Goal: Find specific page/section: Find specific page/section

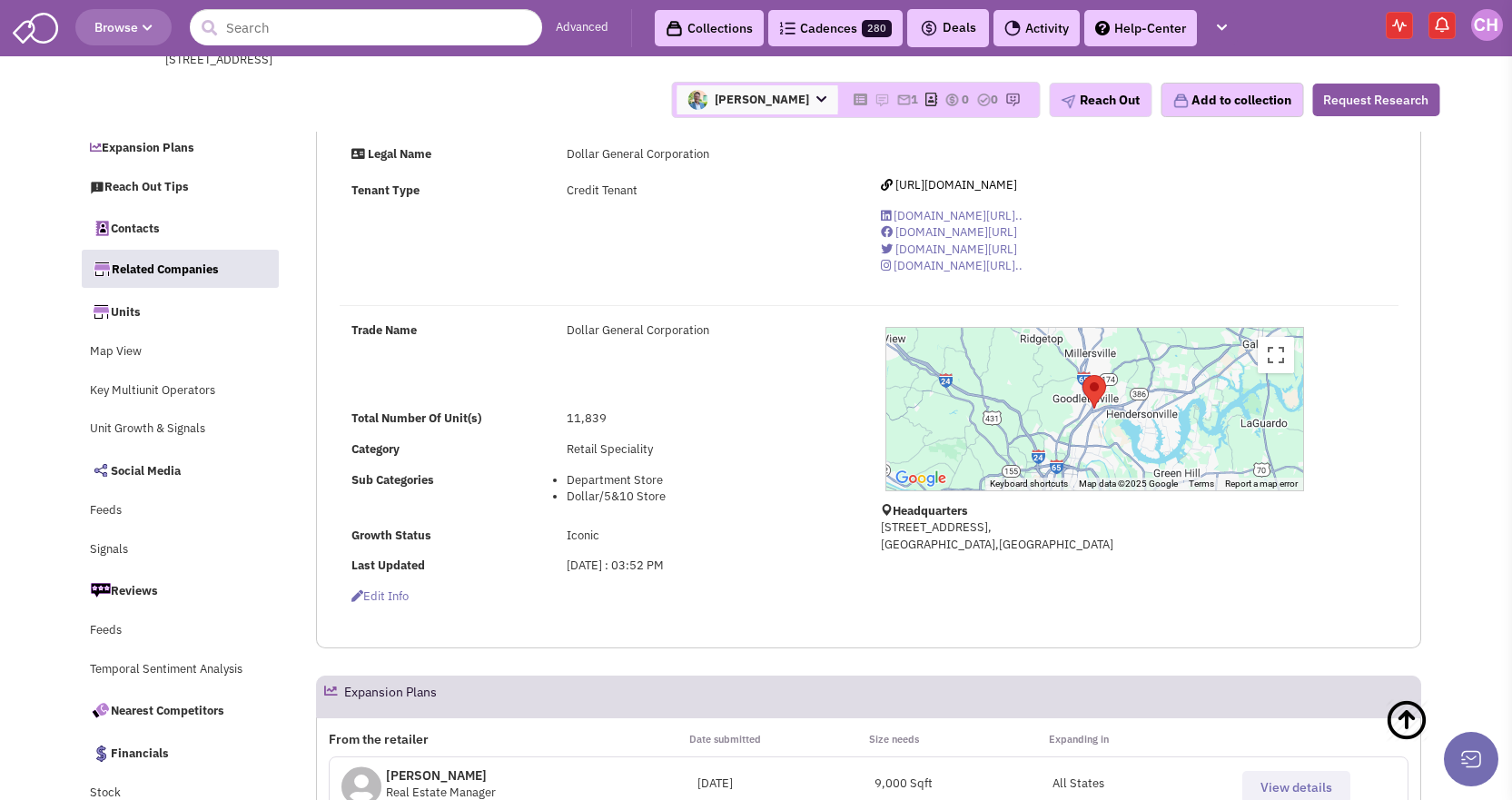
select select
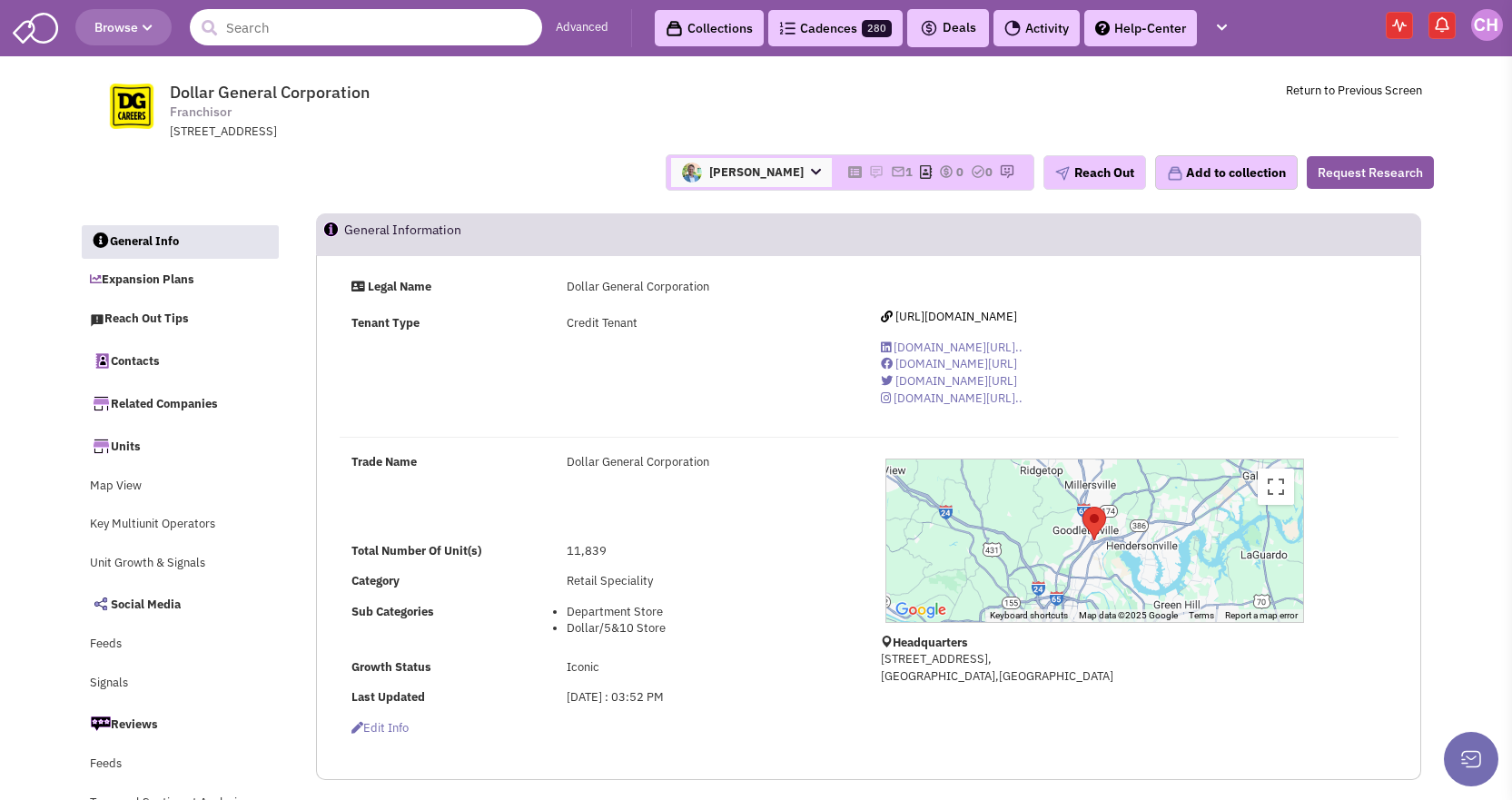
click at [278, 27] on input "text" at bounding box center [365, 27] width 352 height 36
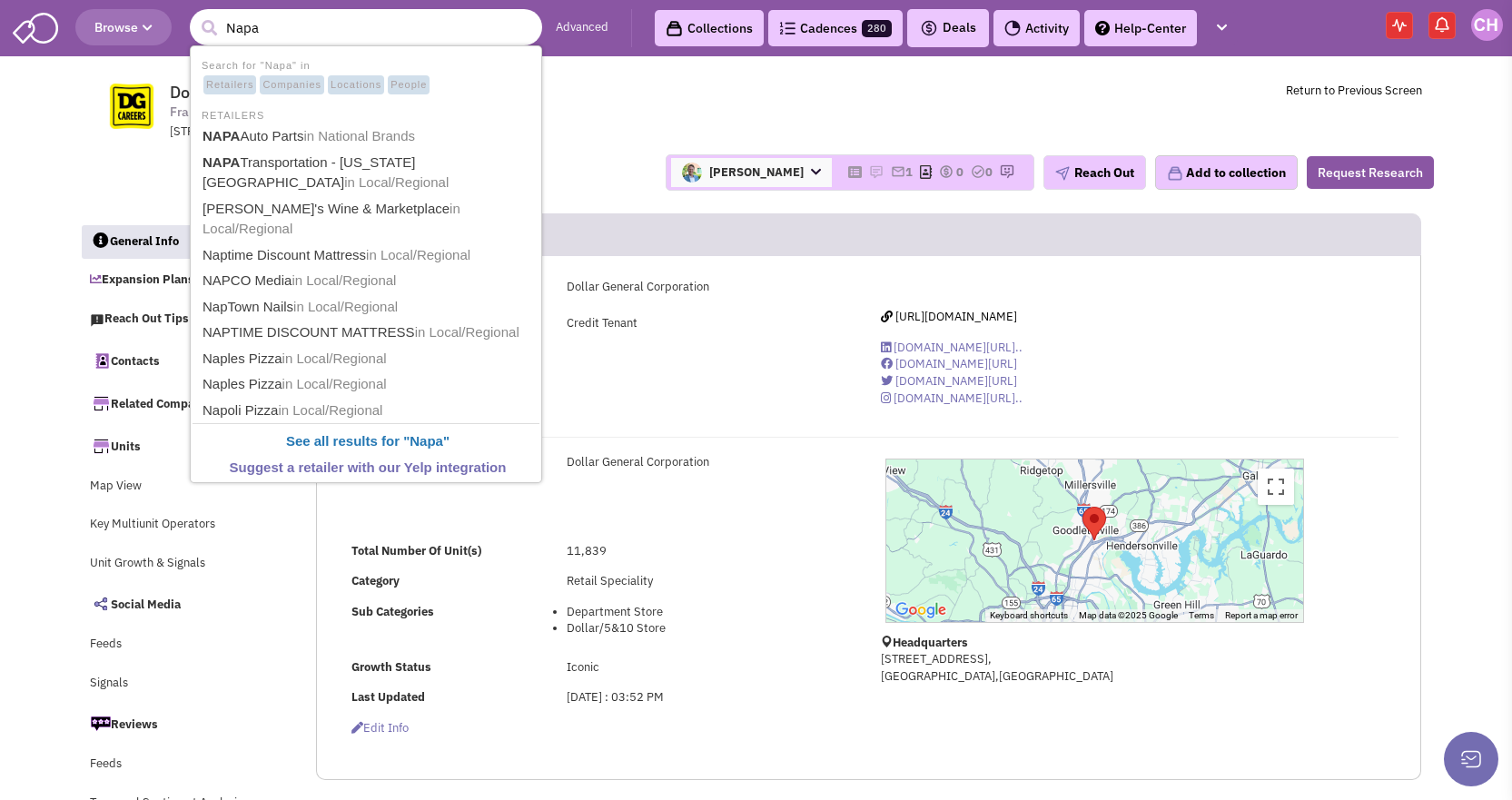
type input "NAPA Auto Parts"
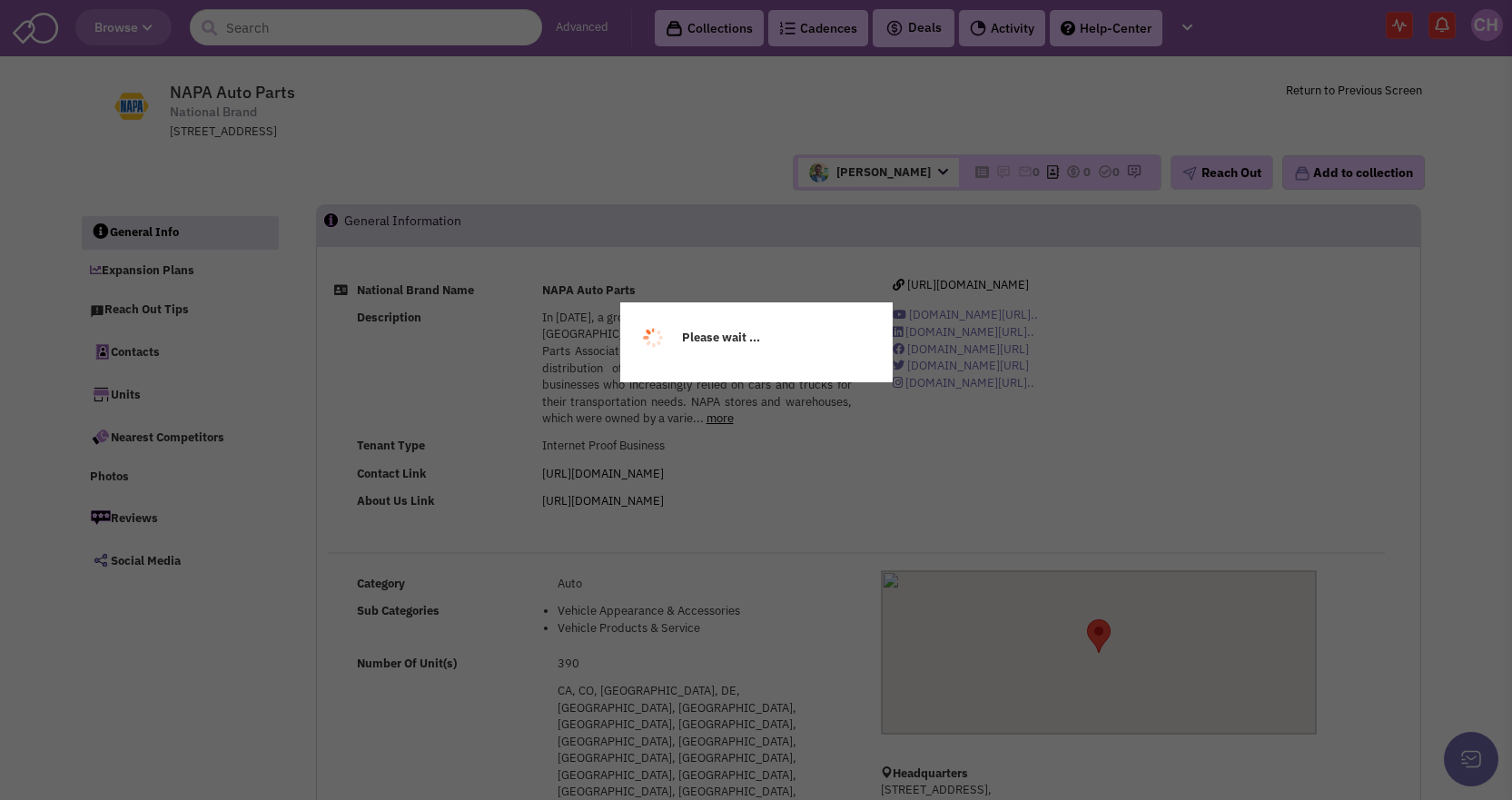
select select
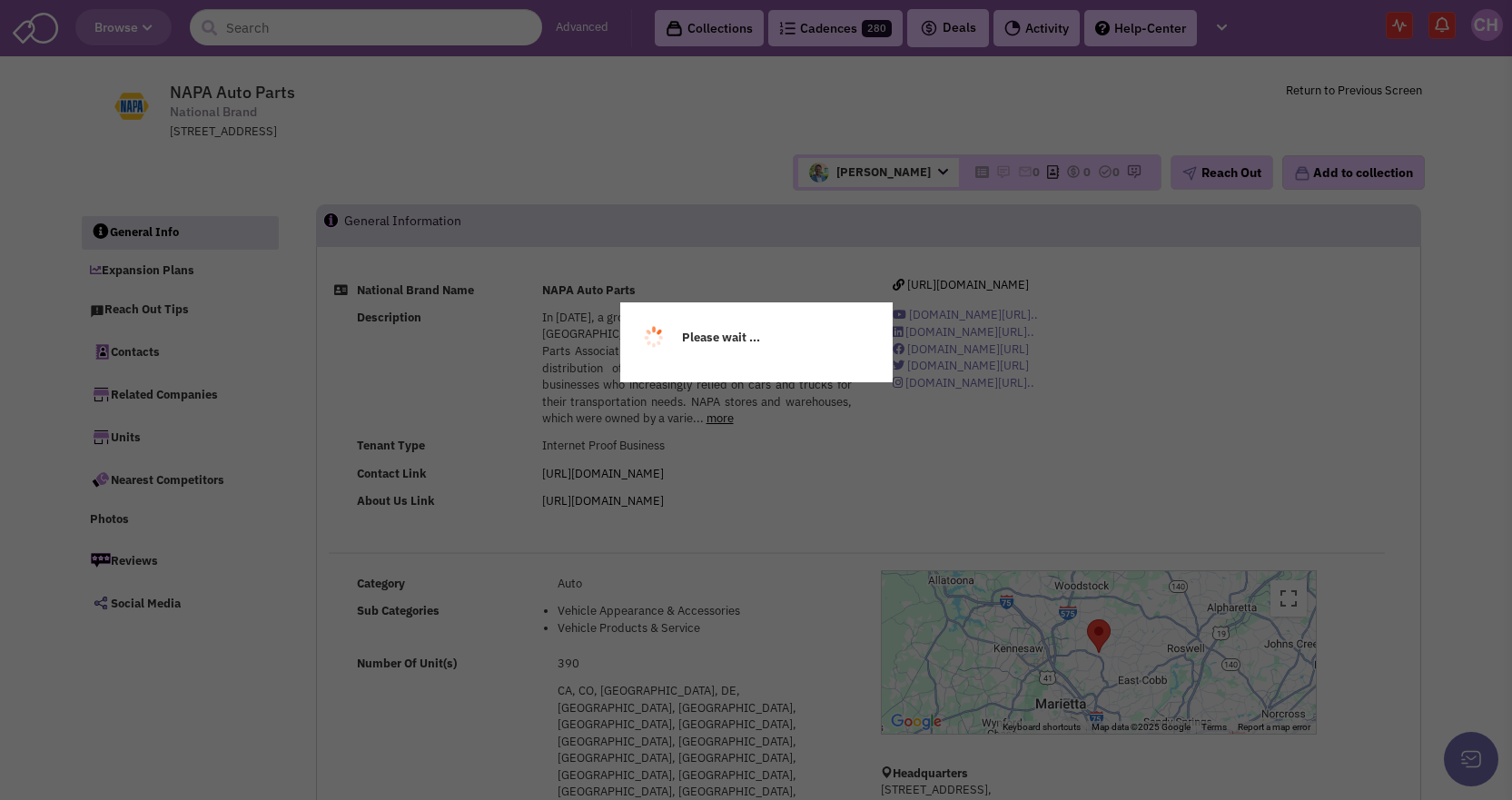
select select
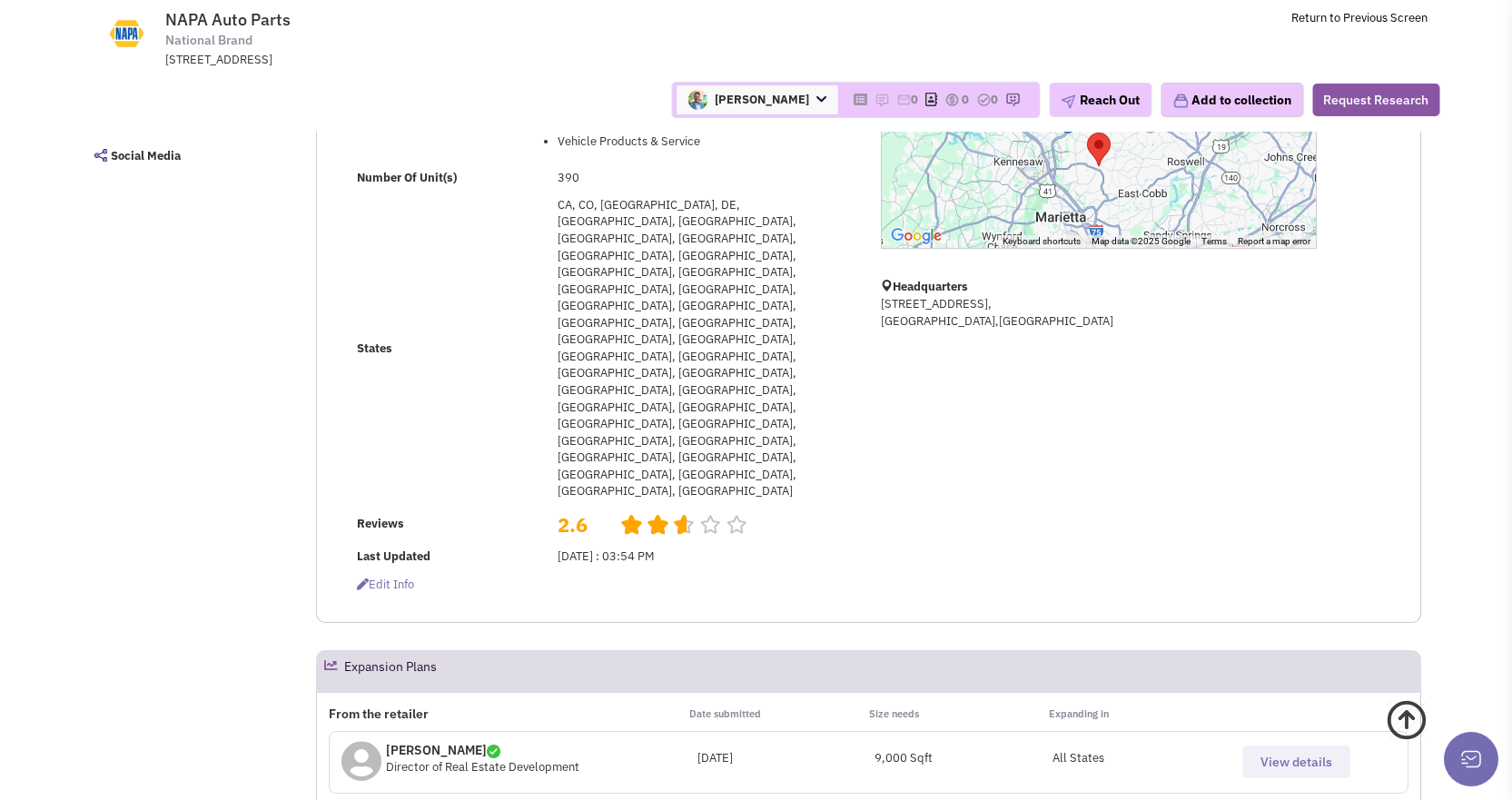
scroll to position [453, 0]
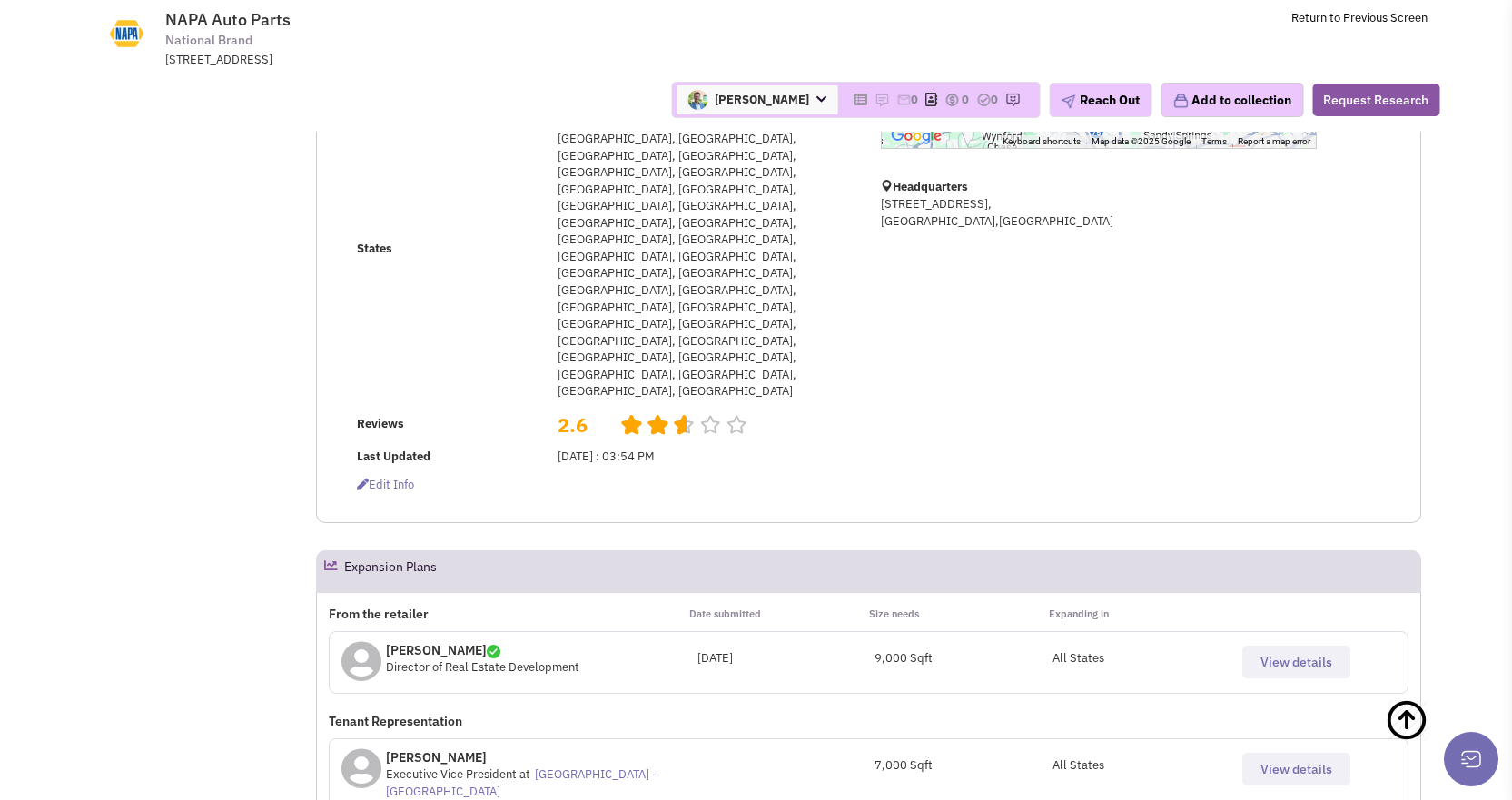
click at [1302, 646] on button "View details" at bounding box center [1296, 662] width 108 height 32
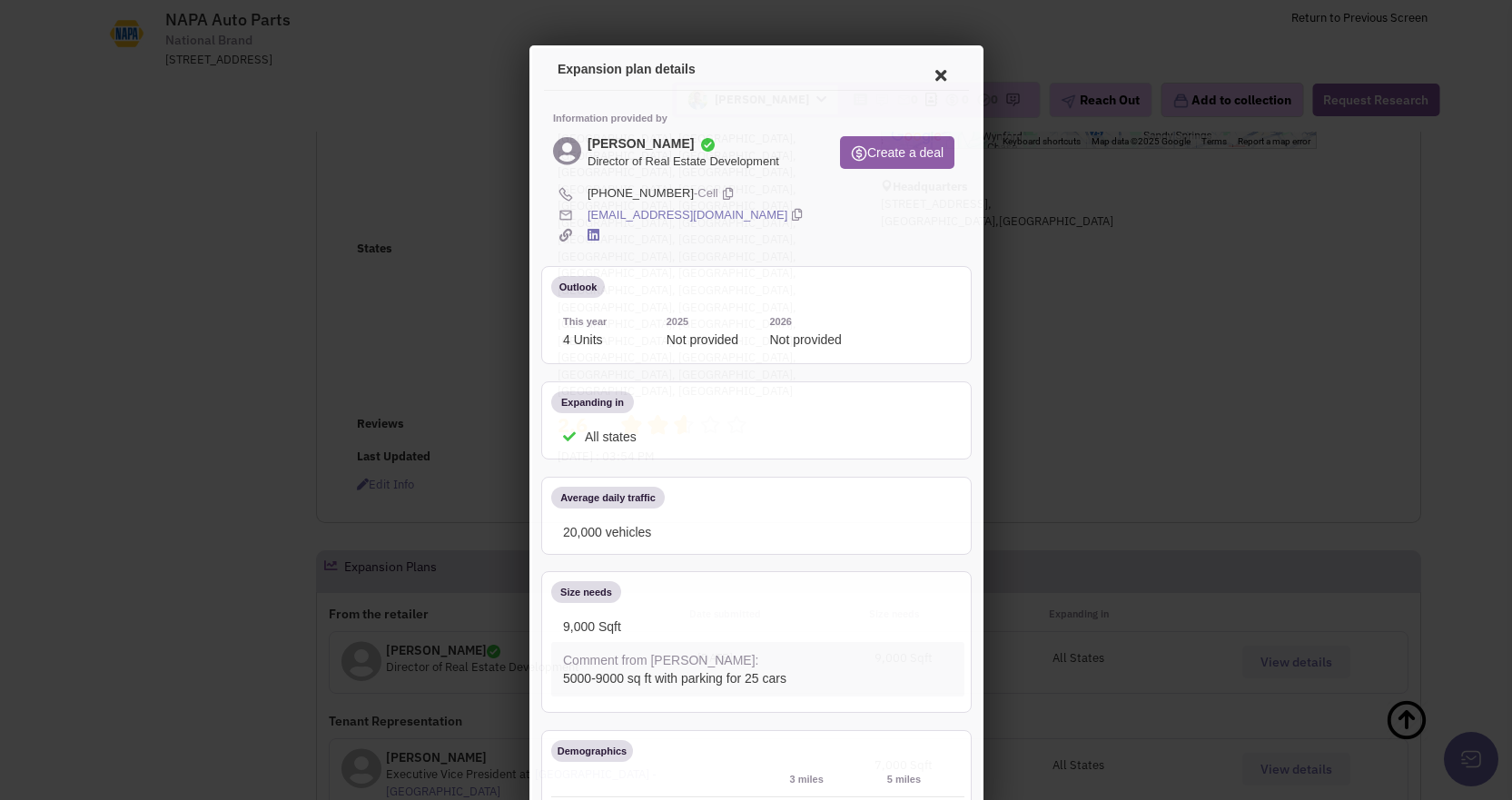
scroll to position [0, 0]
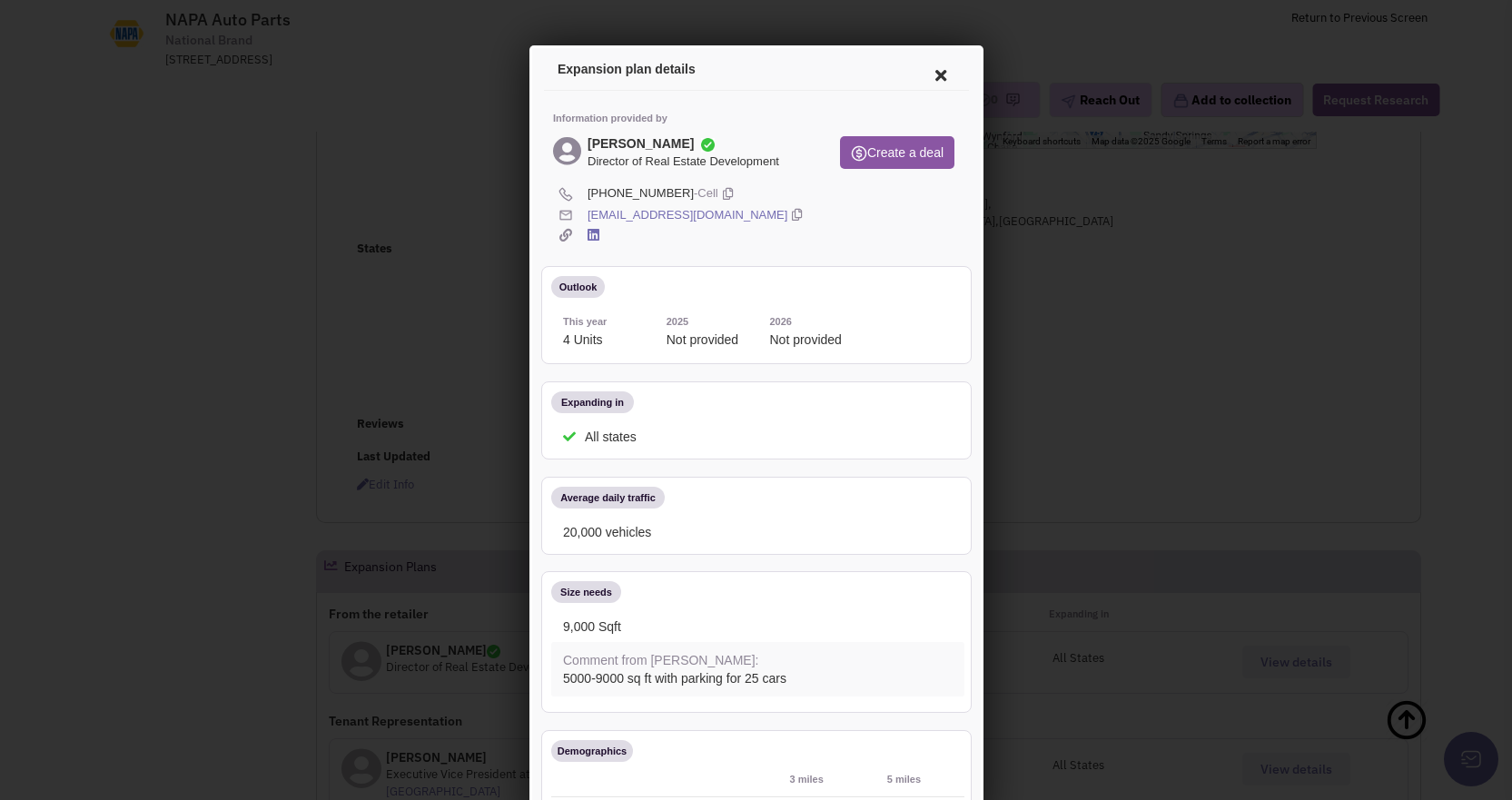
click at [719, 195] on icon at bounding box center [724, 191] width 10 height 18
click at [734, 214] on div "vandana_wade@genpt.com" at bounding box center [770, 213] width 372 height 18
click at [788, 212] on icon at bounding box center [793, 213] width 10 height 18
drag, startPoint x: 916, startPoint y: 74, endPoint x: 964, endPoint y: 79, distance: 48.3
click at [918, 74] on icon at bounding box center [937, 73] width 38 height 43
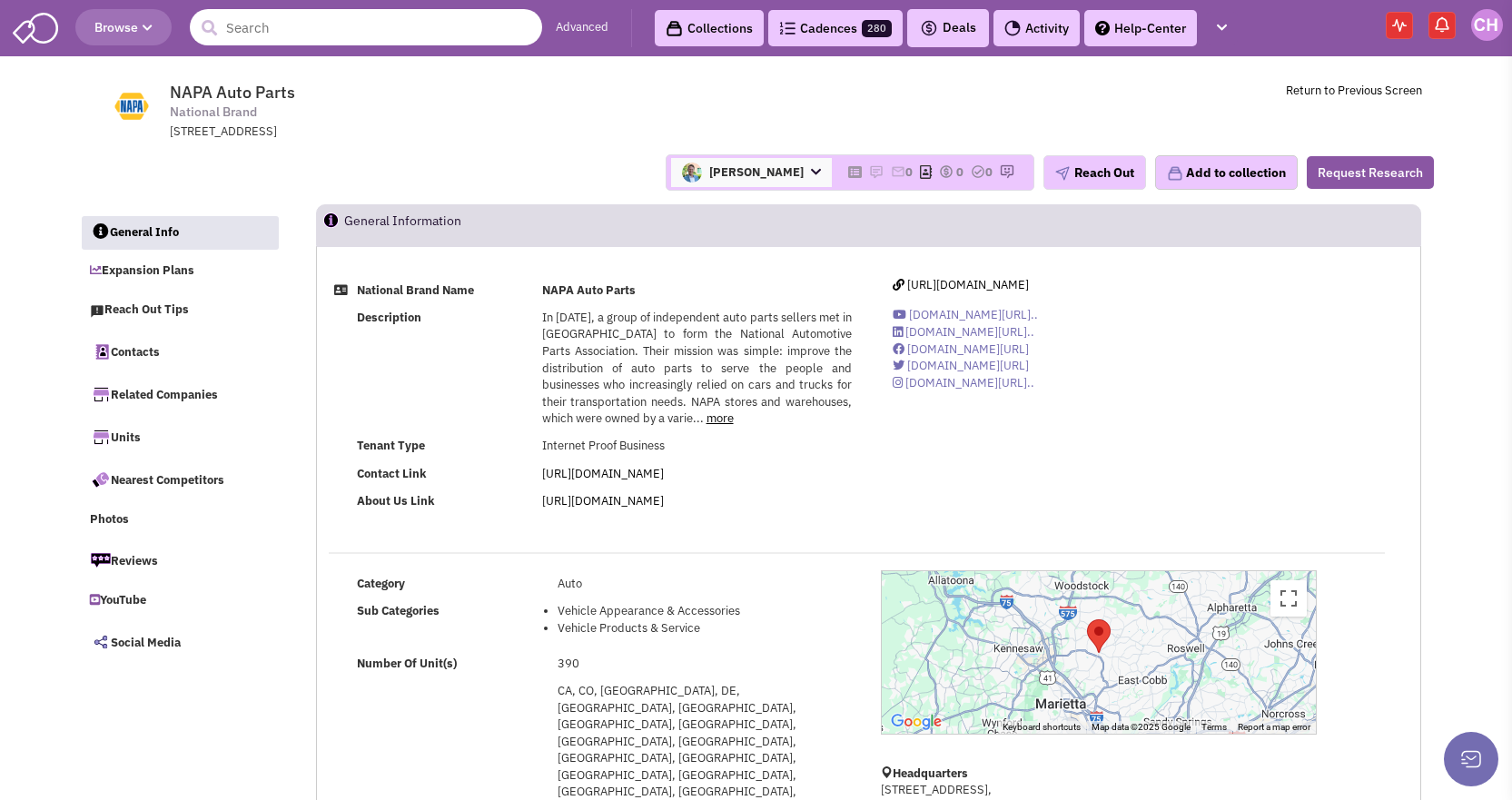
click at [351, 30] on input "text" at bounding box center [365, 27] width 352 height 36
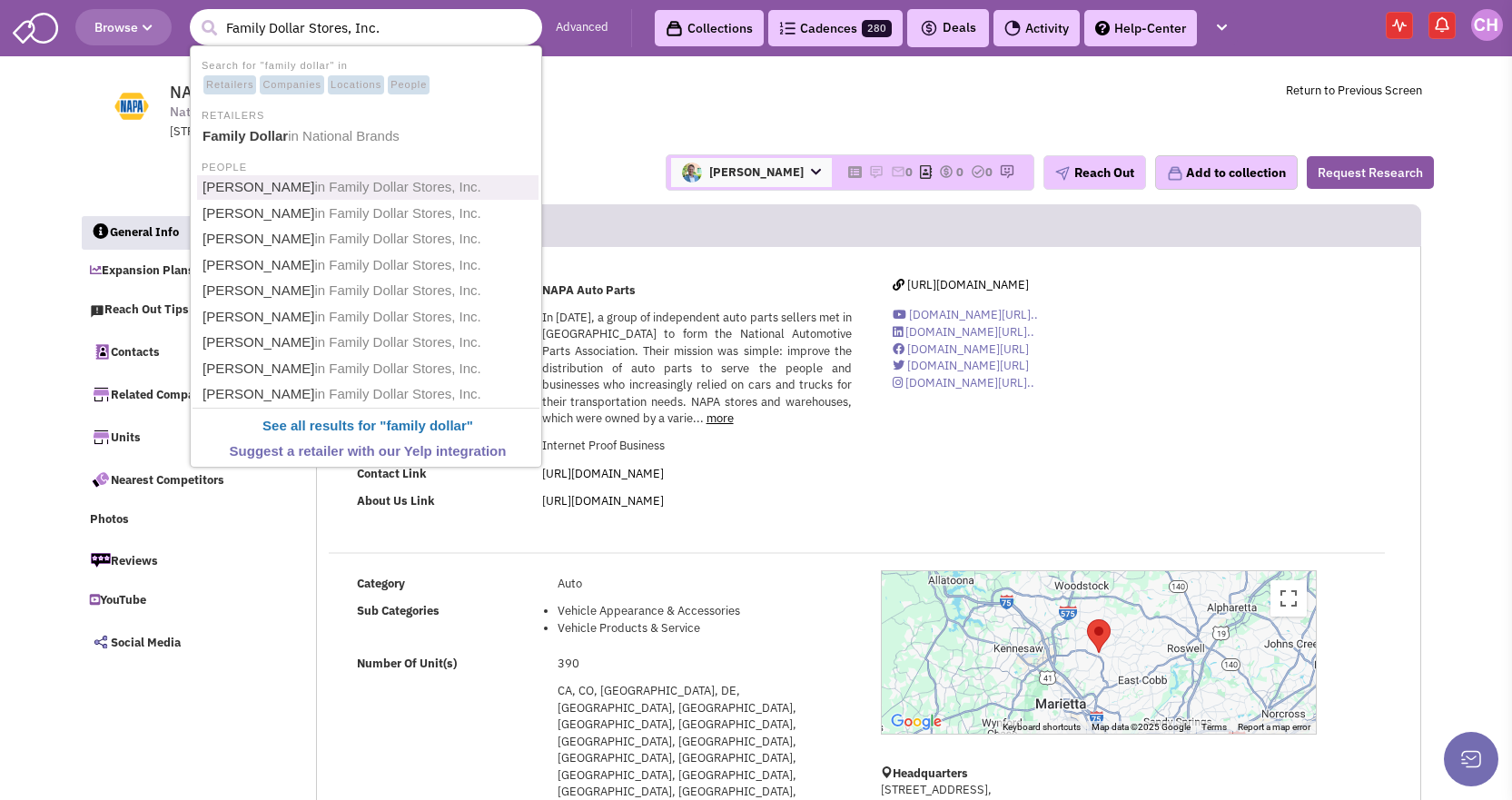
type input "Family Dollar"
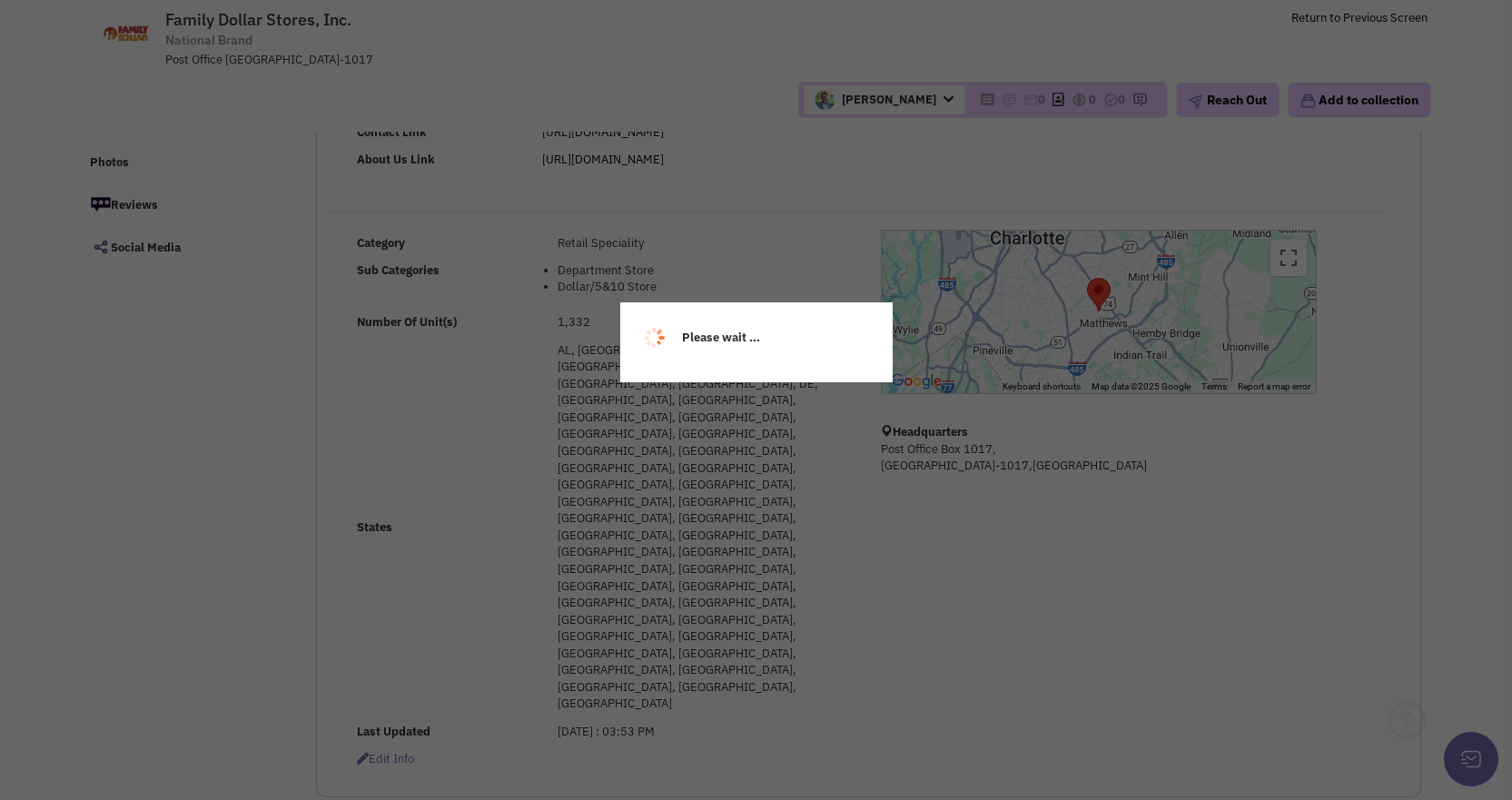
select select
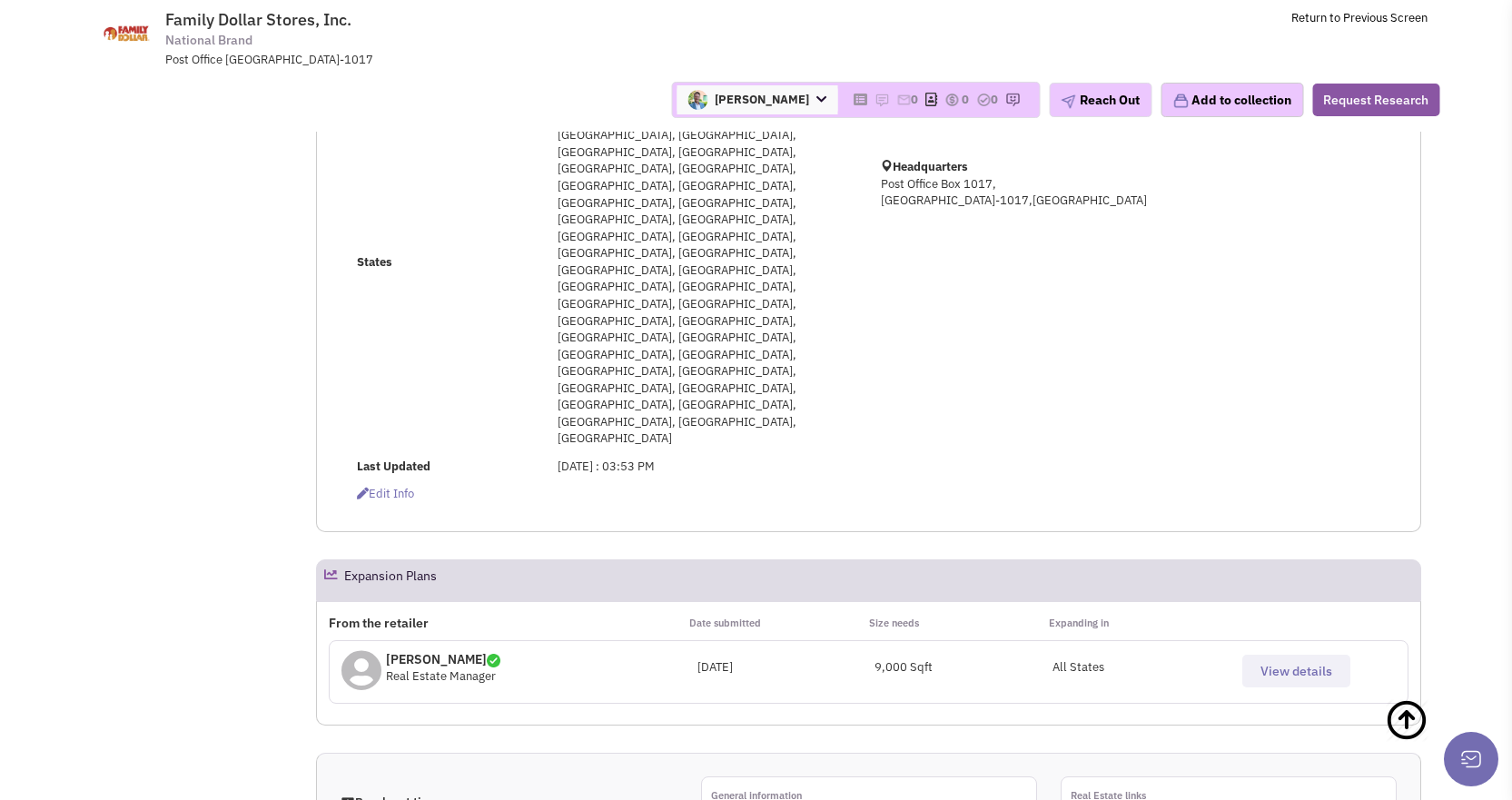
scroll to position [453, 0]
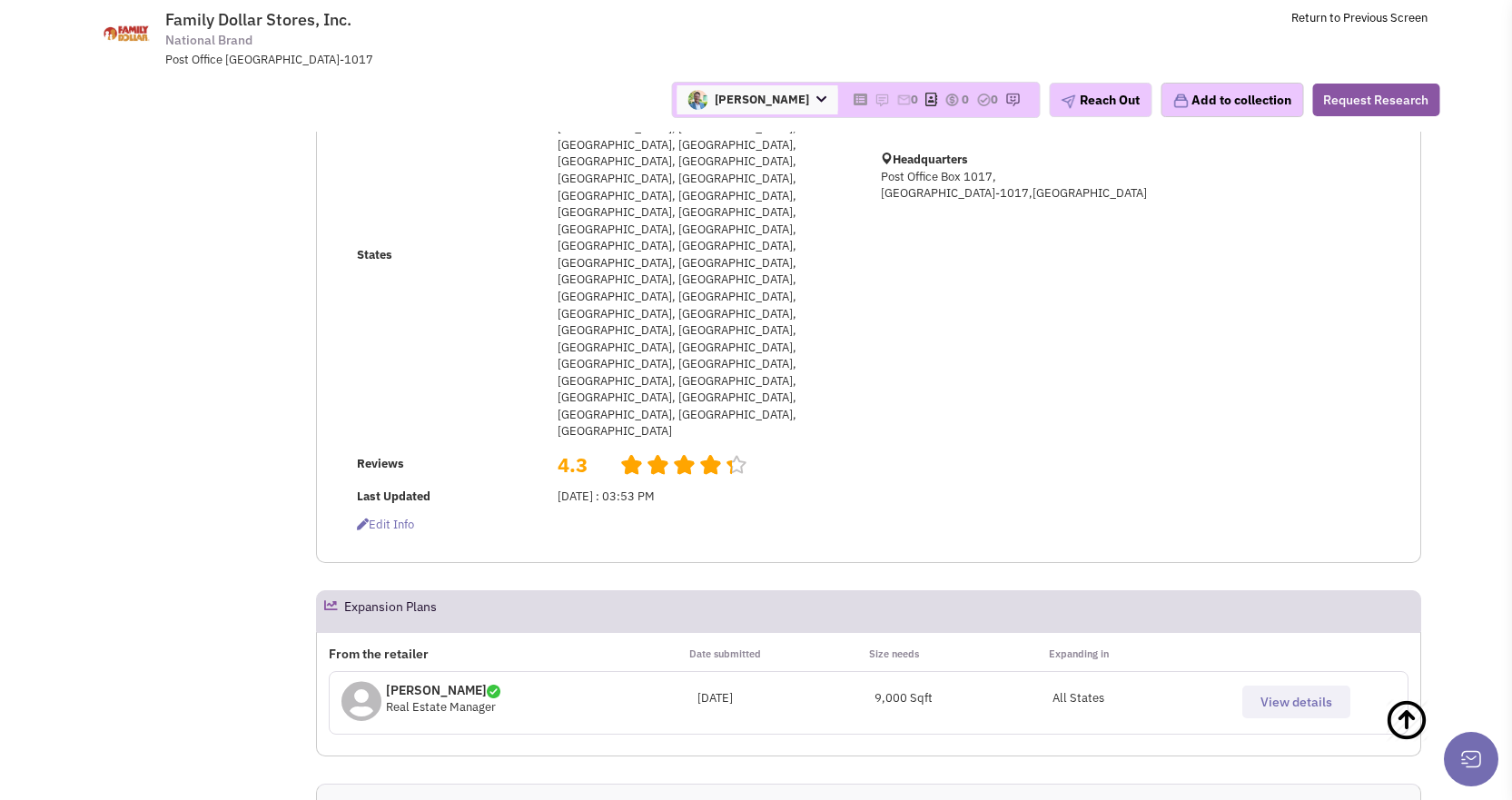
drag, startPoint x: 392, startPoint y: 388, endPoint x: 459, endPoint y: 383, distance: 67.2
click at [459, 681] on p "[PERSON_NAME]" at bounding box center [443, 690] width 115 height 18
select select
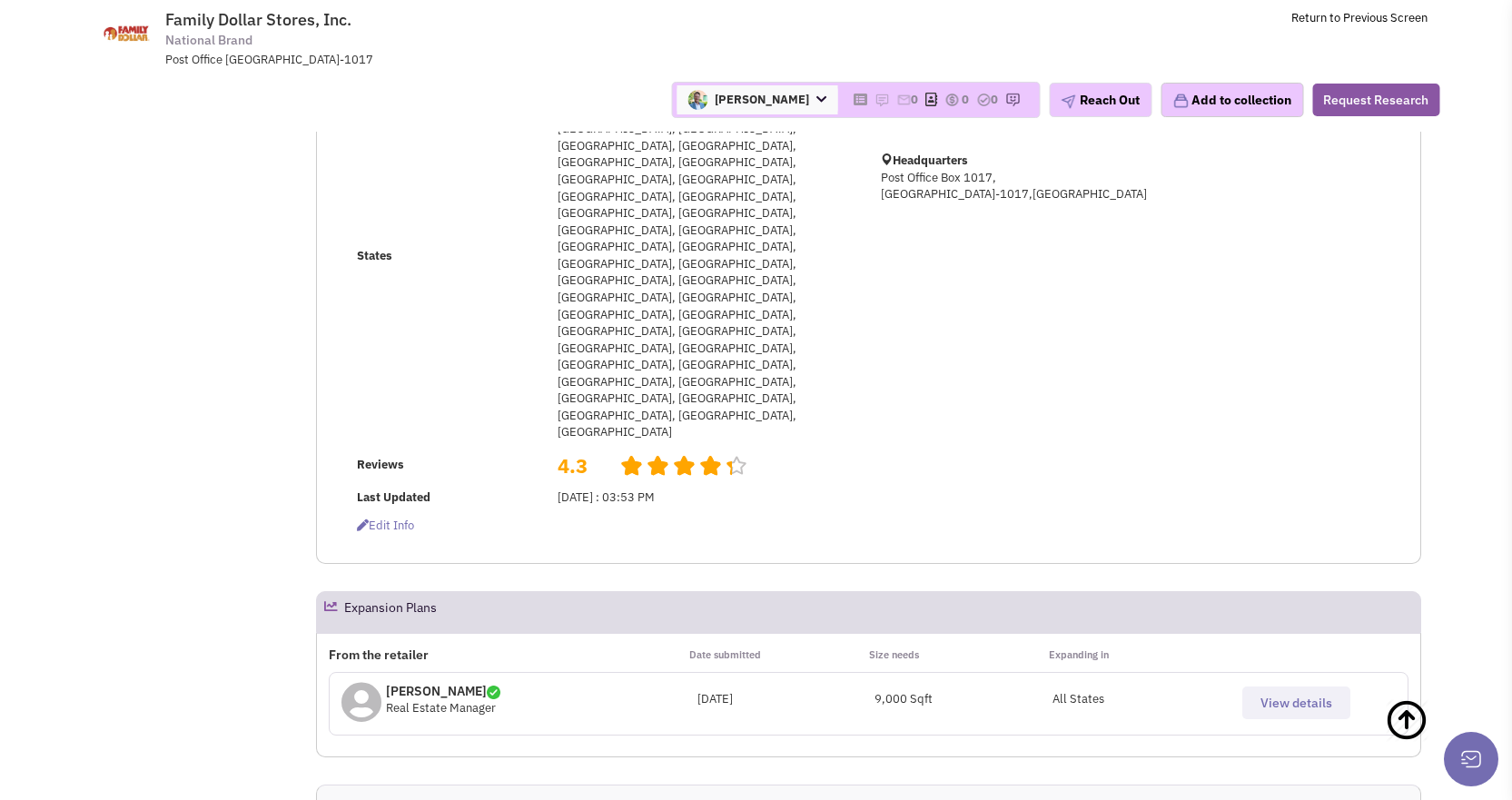
scroll to position [0, 0]
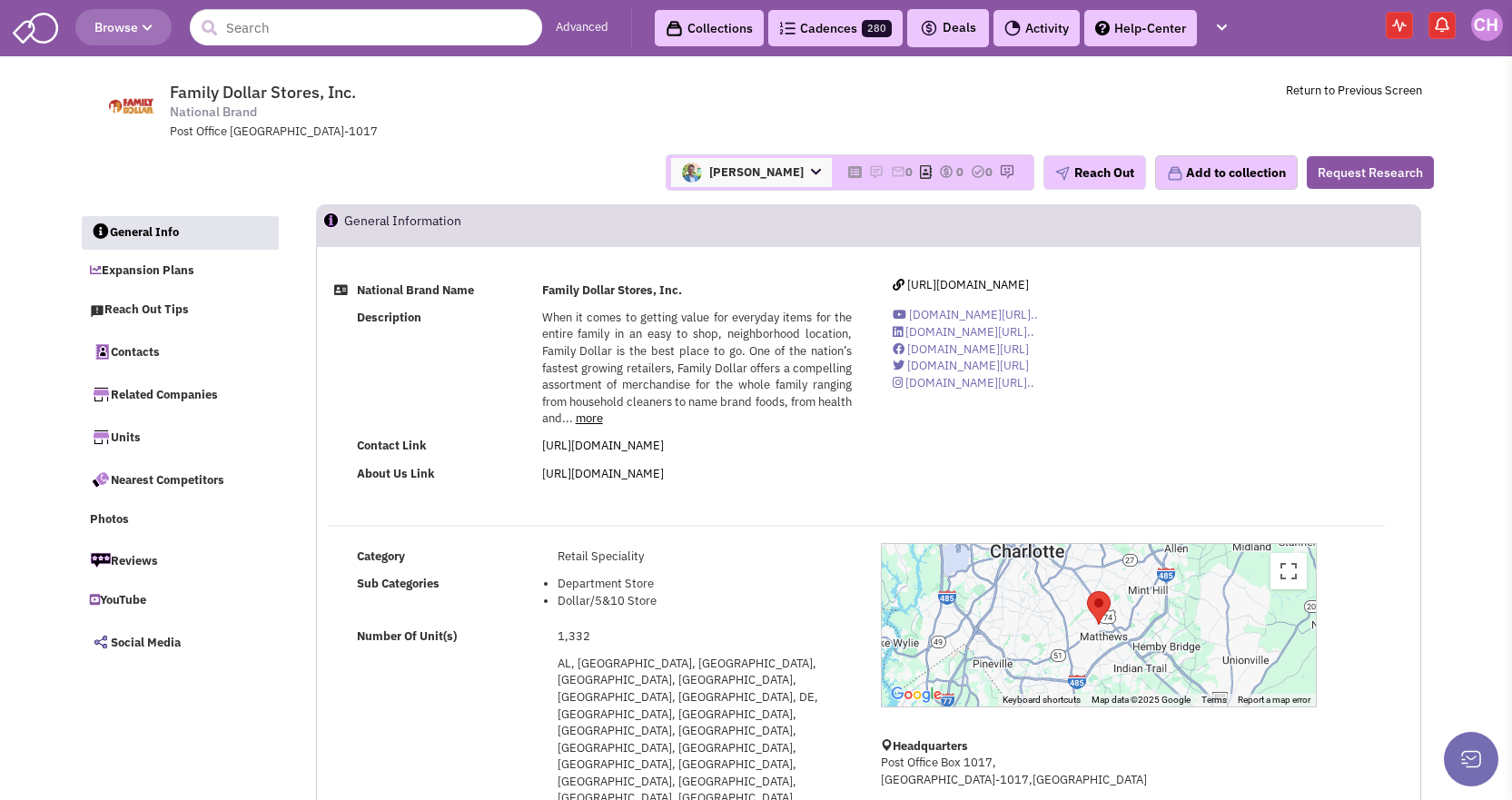
click at [258, 7] on header "Browse Advanced Collections Cadences 280 Deals Tasks" at bounding box center [756, 27] width 1512 height 56
click at [296, 30] on input "text" at bounding box center [365, 27] width 352 height 36
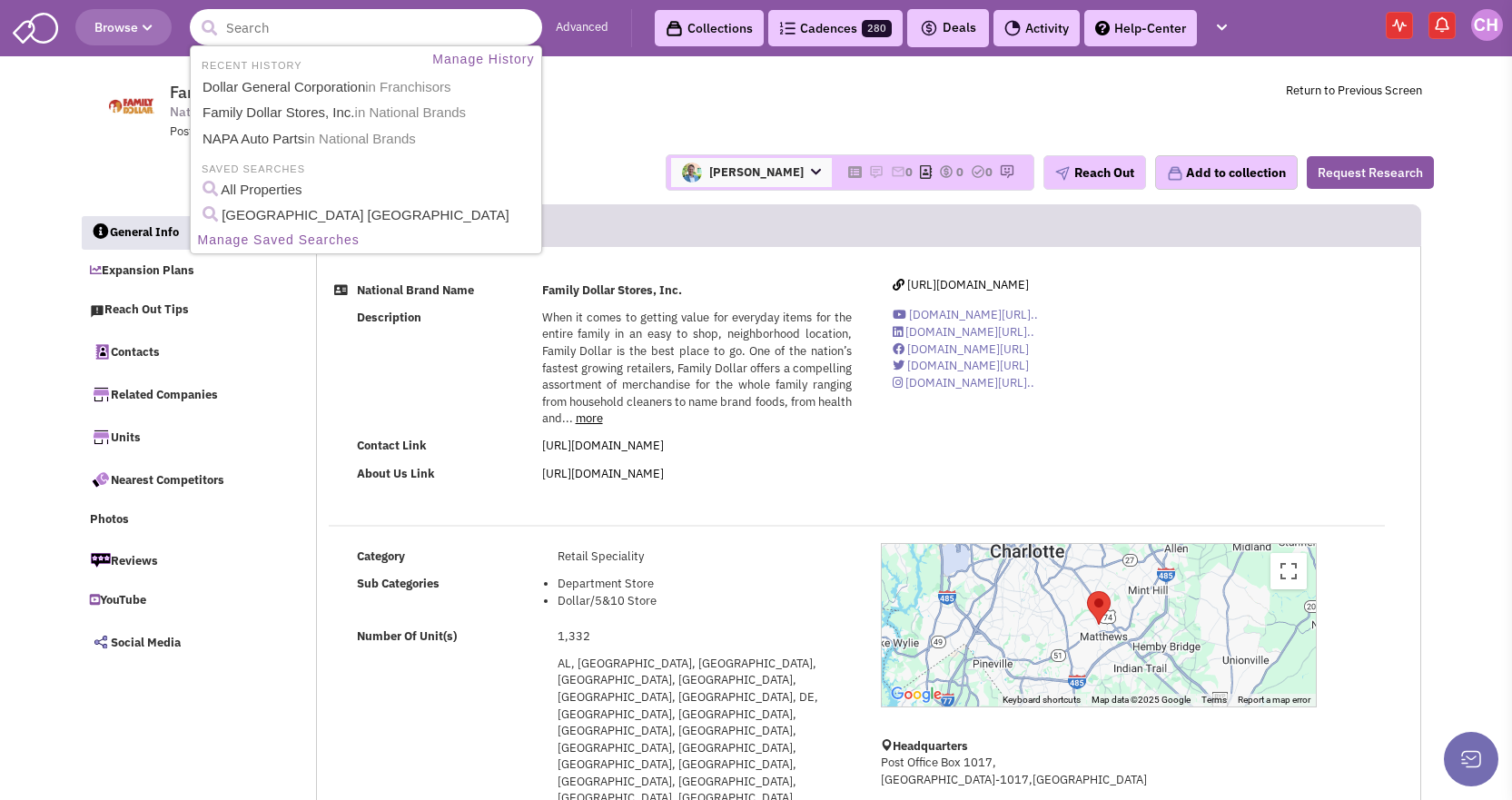
paste input "Bpl Plasma"
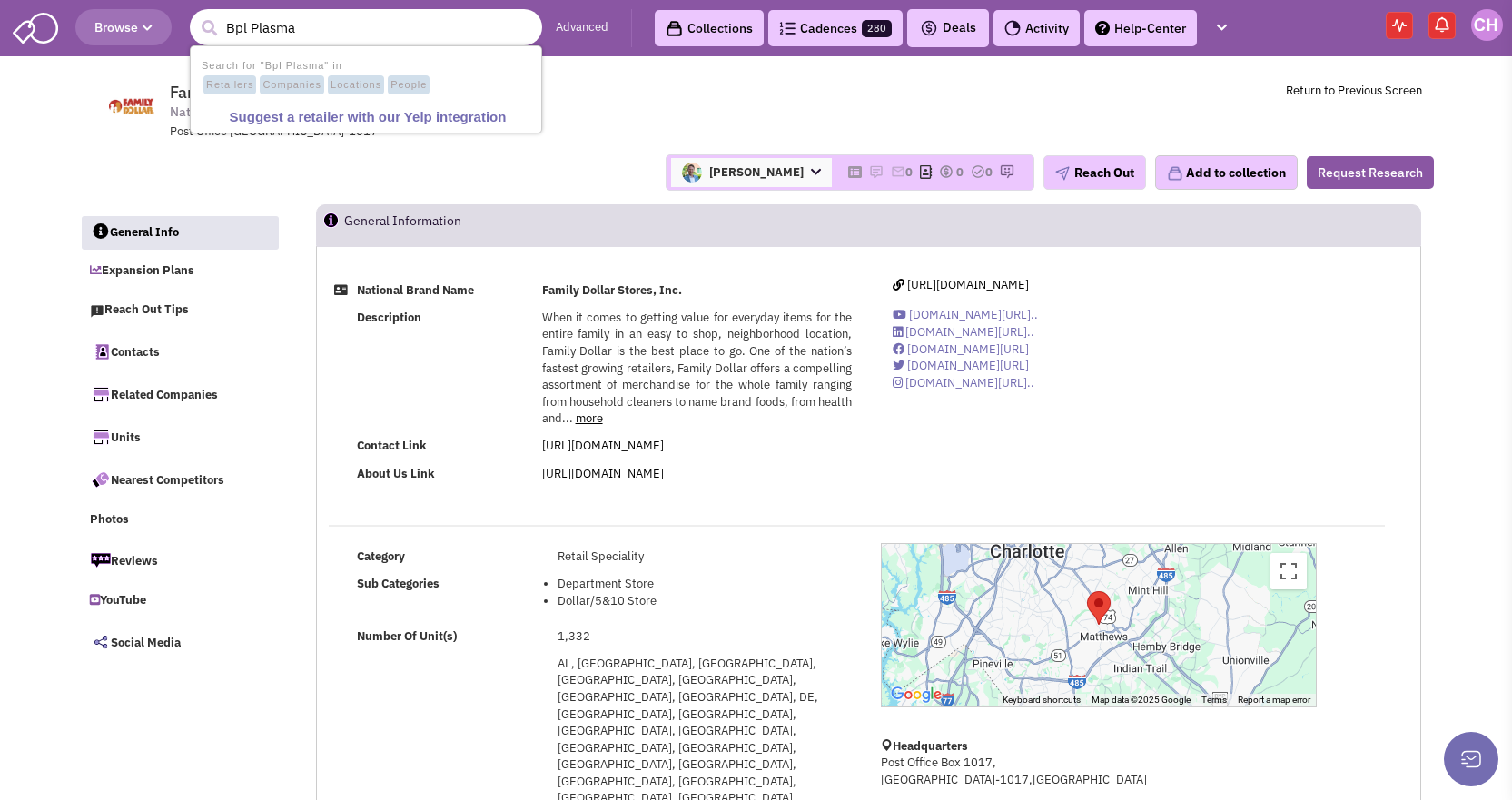
type input "Bpl Plasma"
click at [195, 15] on button "submit" at bounding box center [209, 28] width 27 height 27
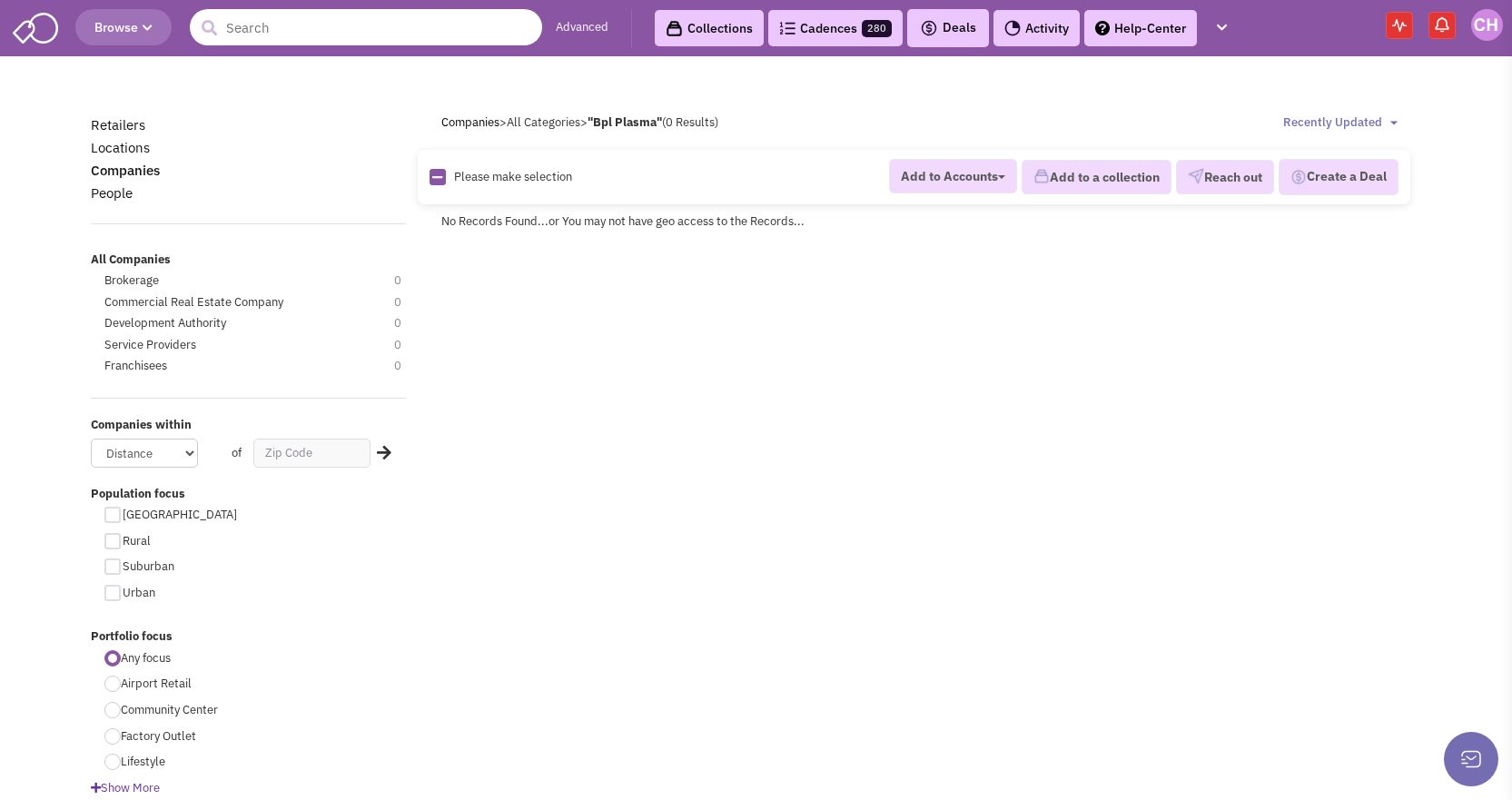
click at [289, 40] on input "text" at bounding box center [365, 27] width 352 height 36
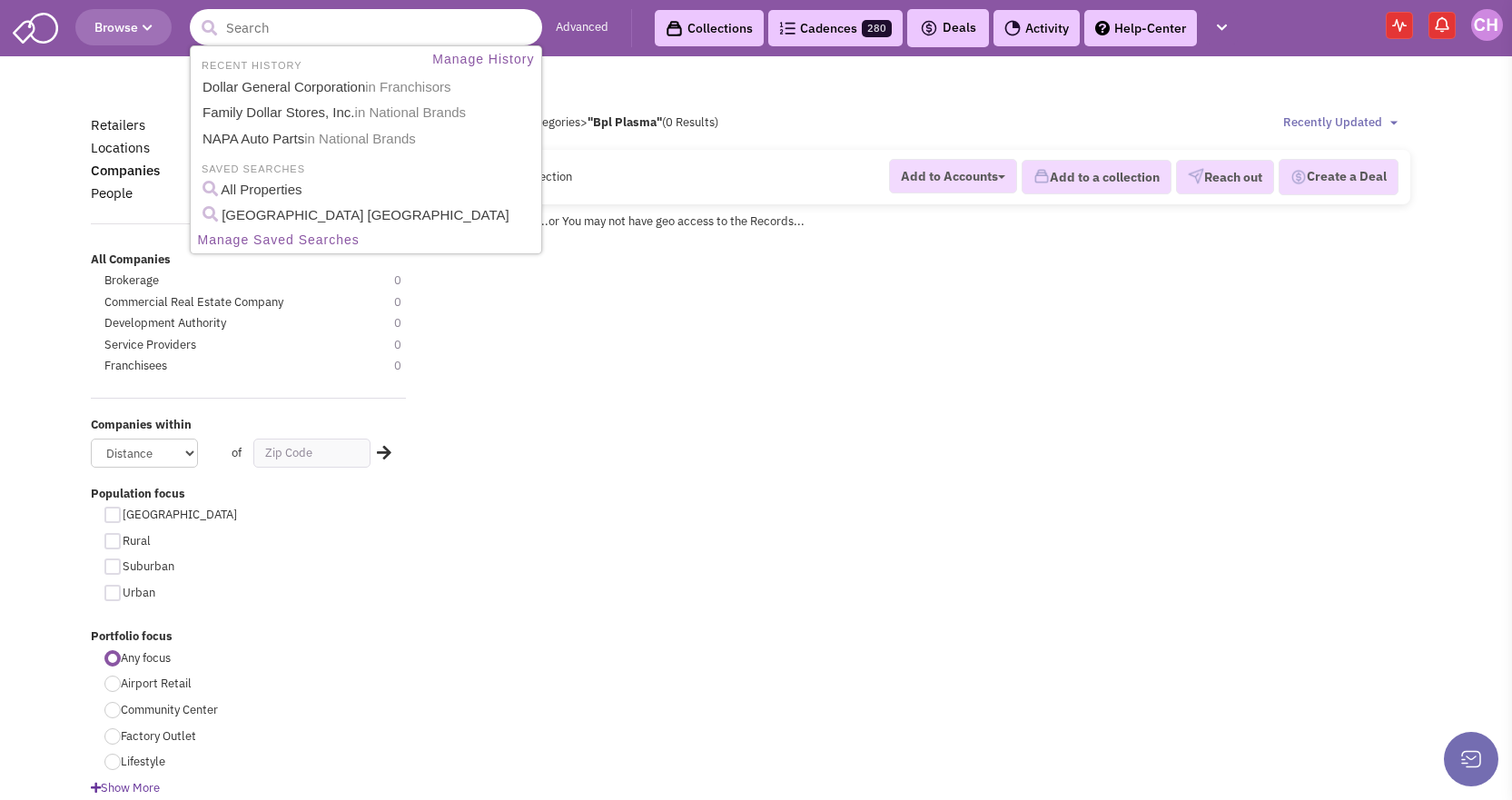
paste input "Groove Fitness"
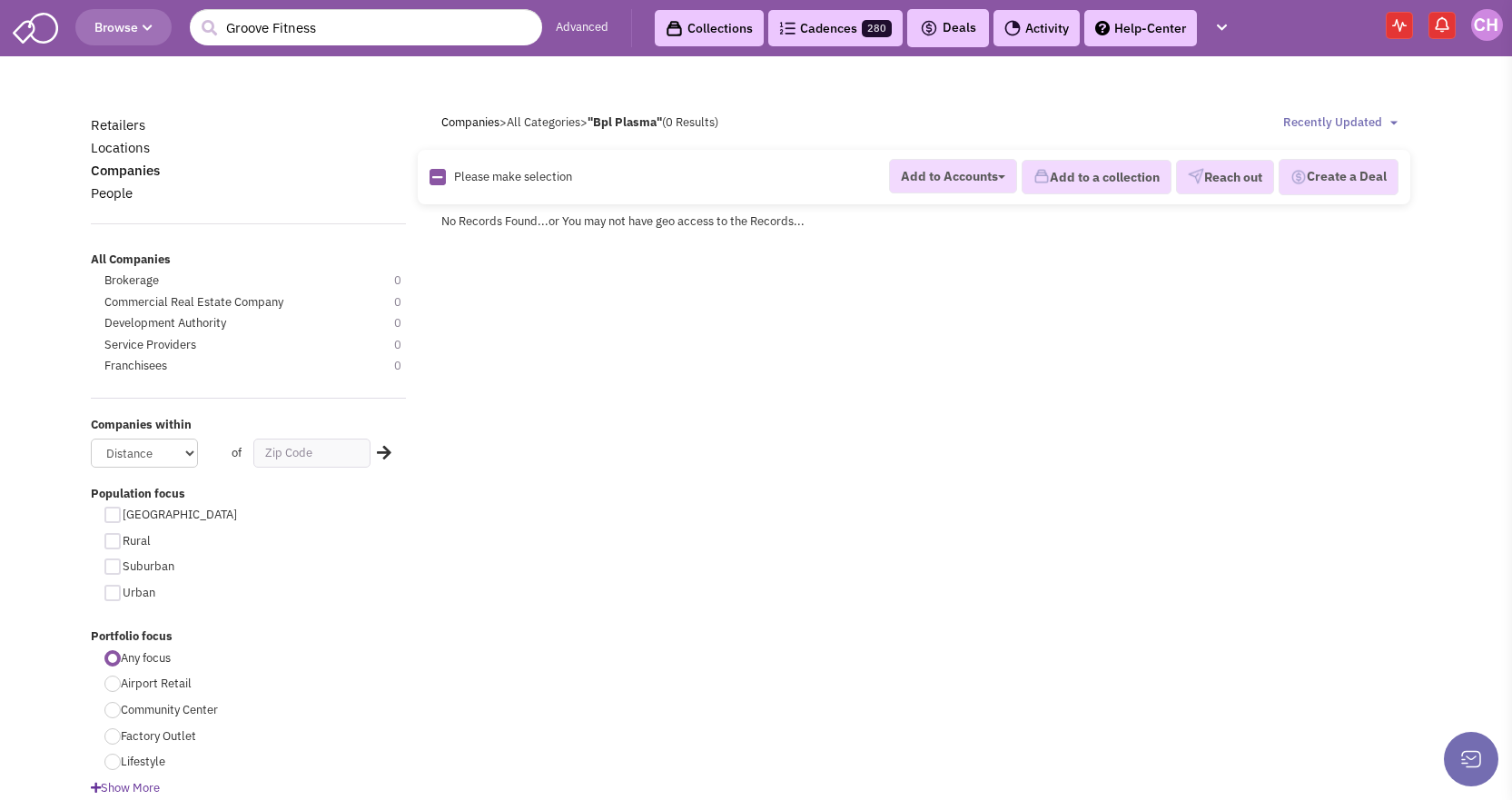
click at [345, 46] on header "Browse 1 result is available, use up and down arrow keys to navigate. Groove Fi…" at bounding box center [756, 27] width 1512 height 56
click at [356, 26] on input "Groove Fitness" at bounding box center [365, 27] width 352 height 36
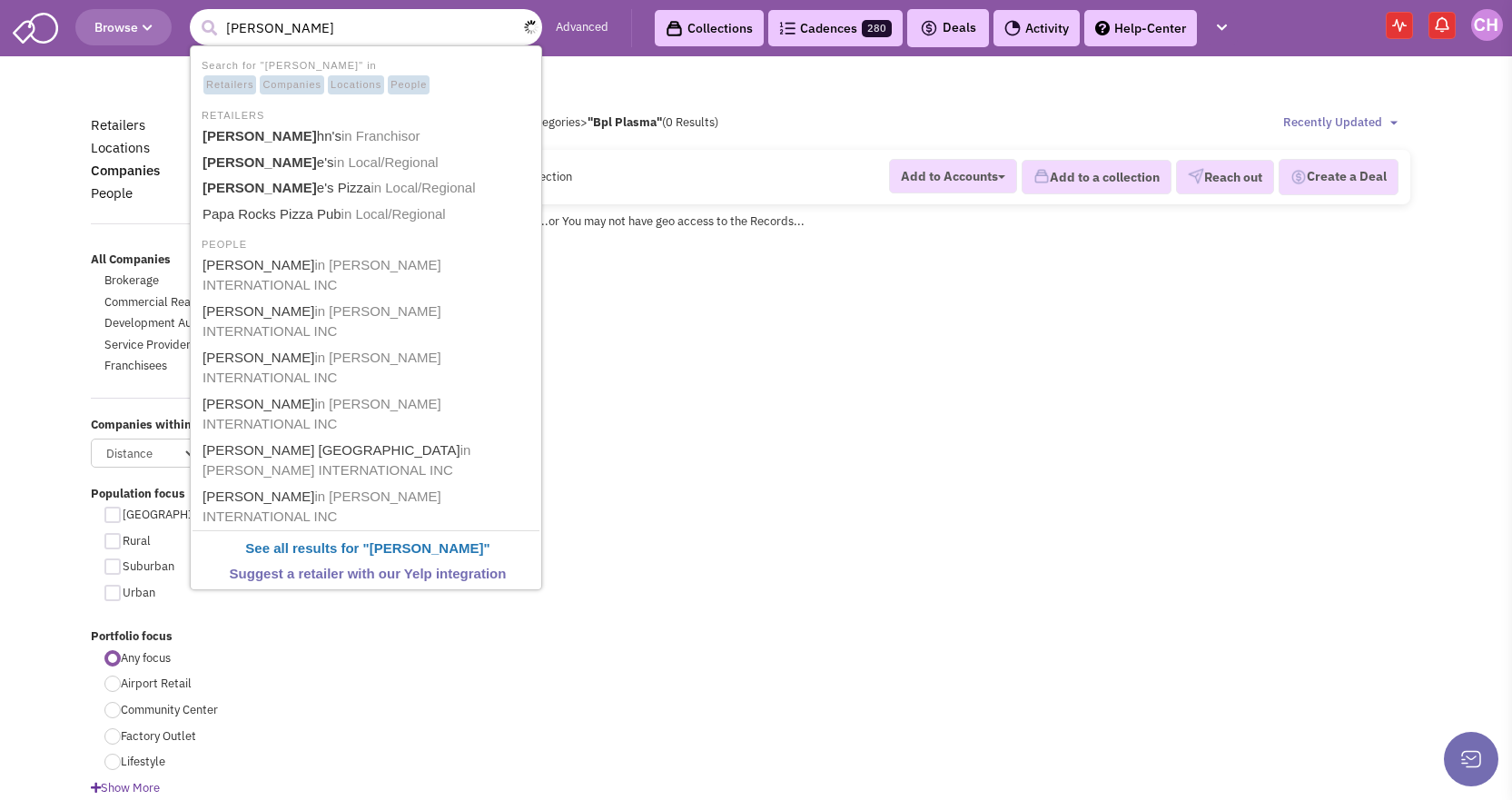
type input "papa johns"
click at [195, 15] on button "submit" at bounding box center [209, 28] width 27 height 27
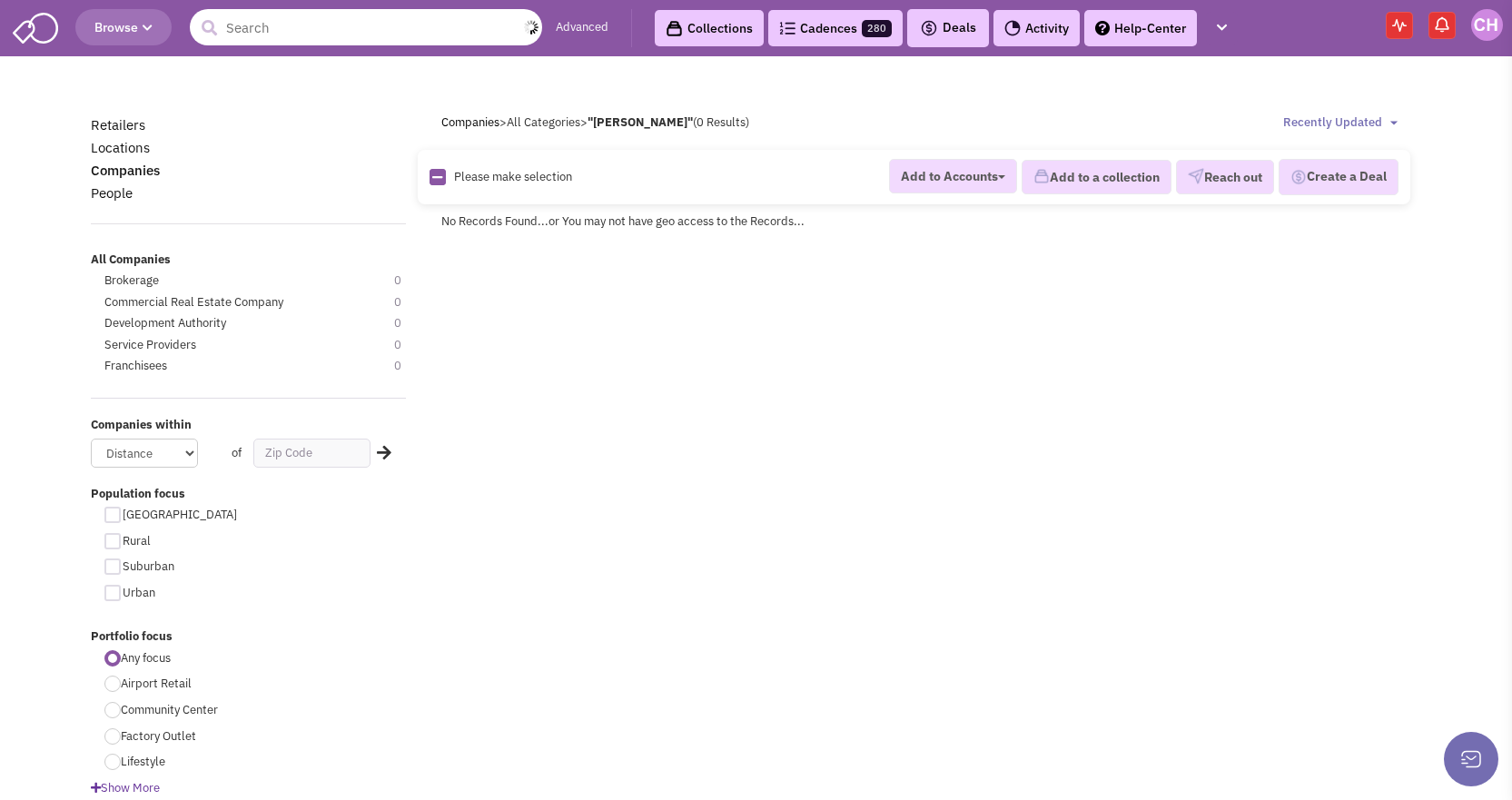
click at [368, 30] on input "text" at bounding box center [365, 27] width 352 height 36
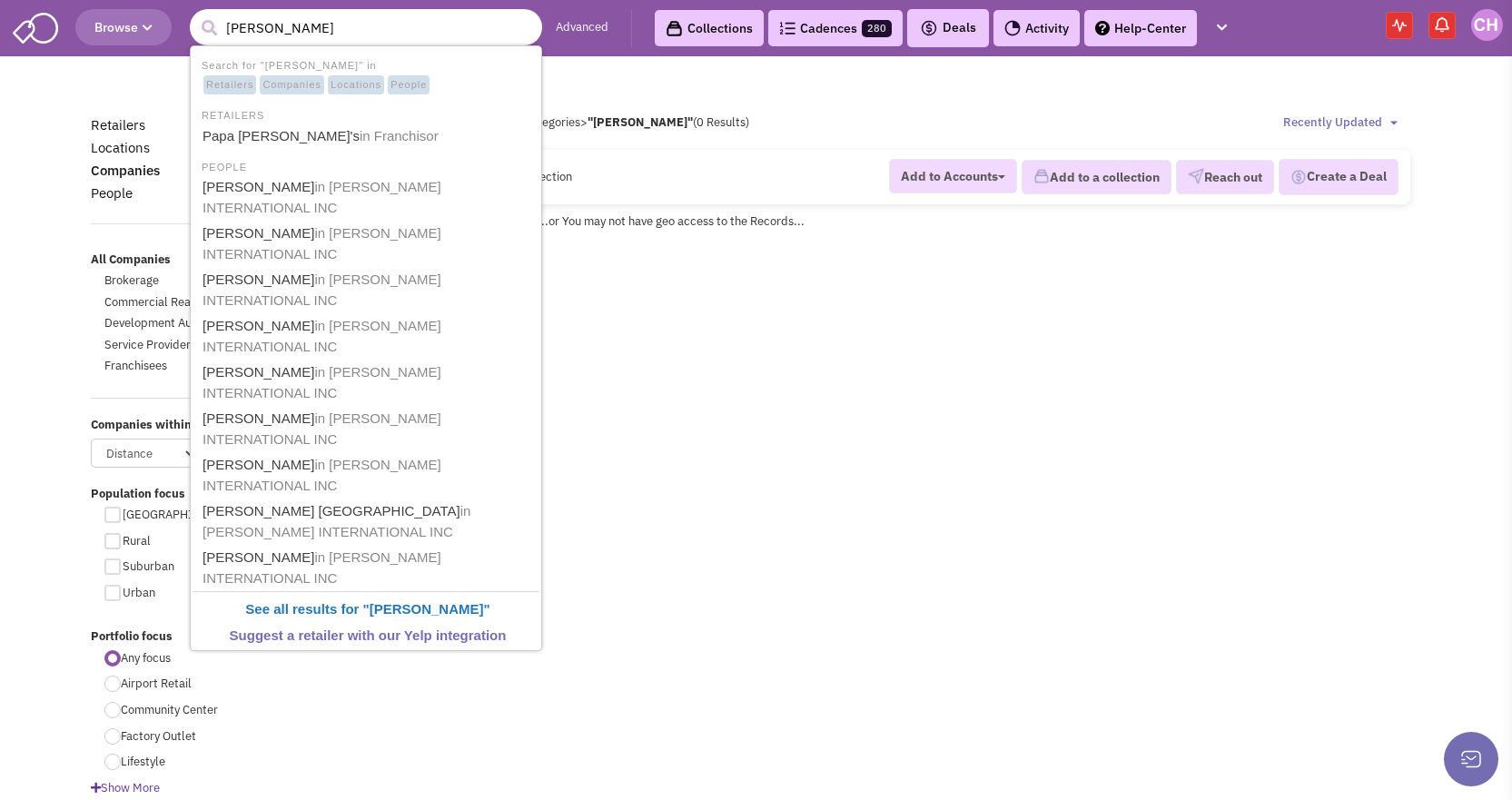
type input "Papa [PERSON_NAME]'s"
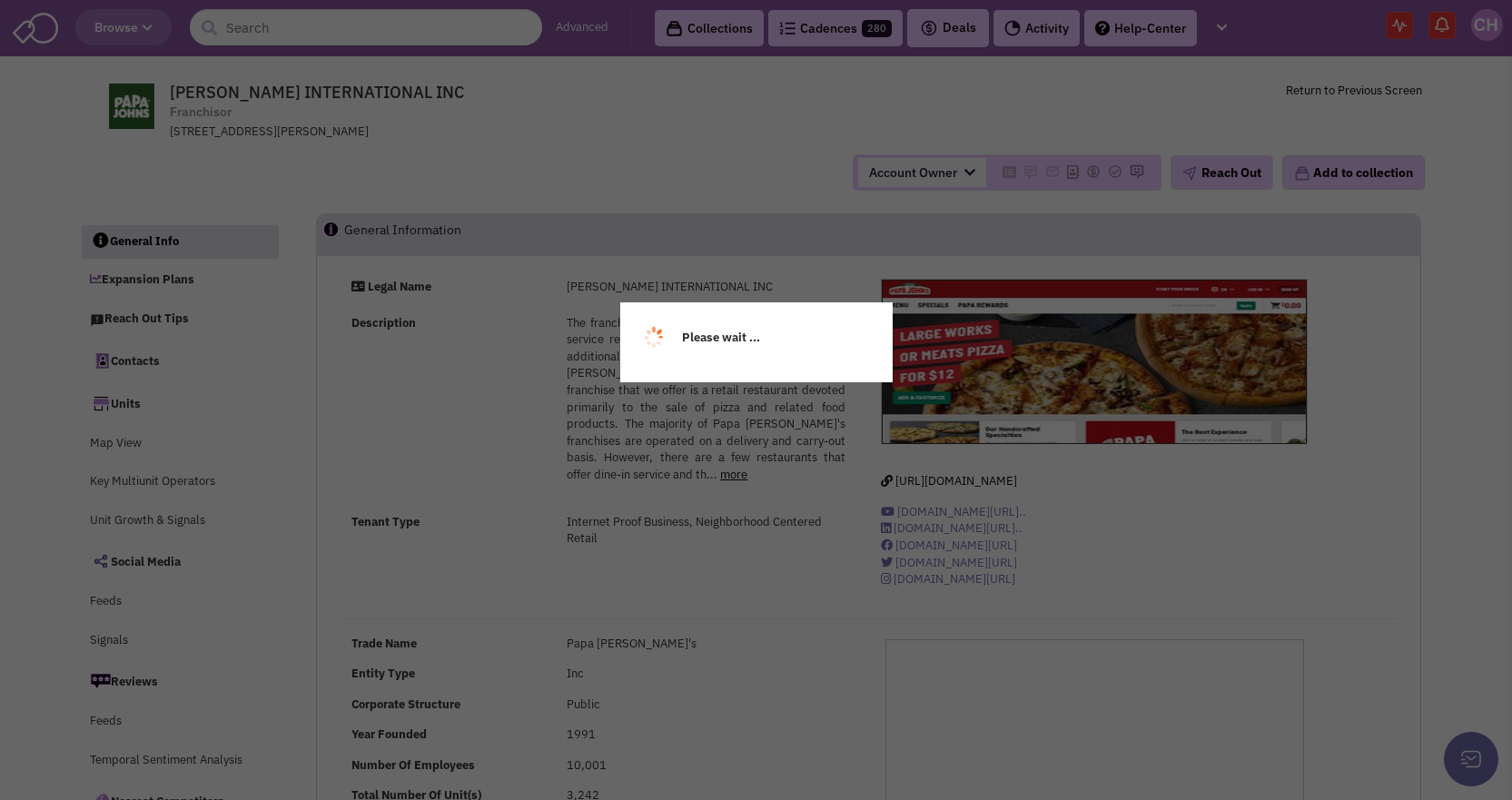
select select
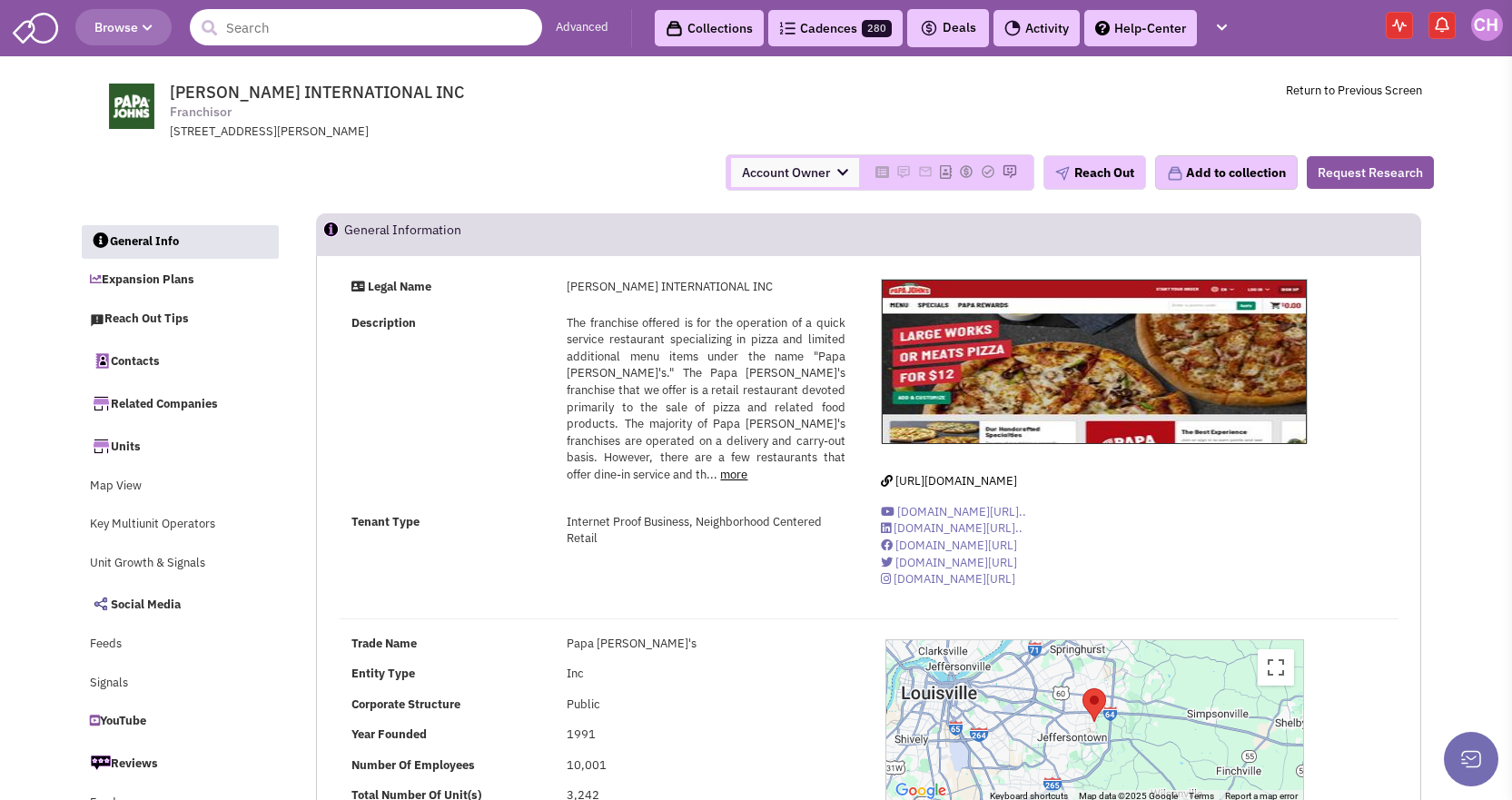
click at [292, 28] on input "text" at bounding box center [365, 27] width 352 height 36
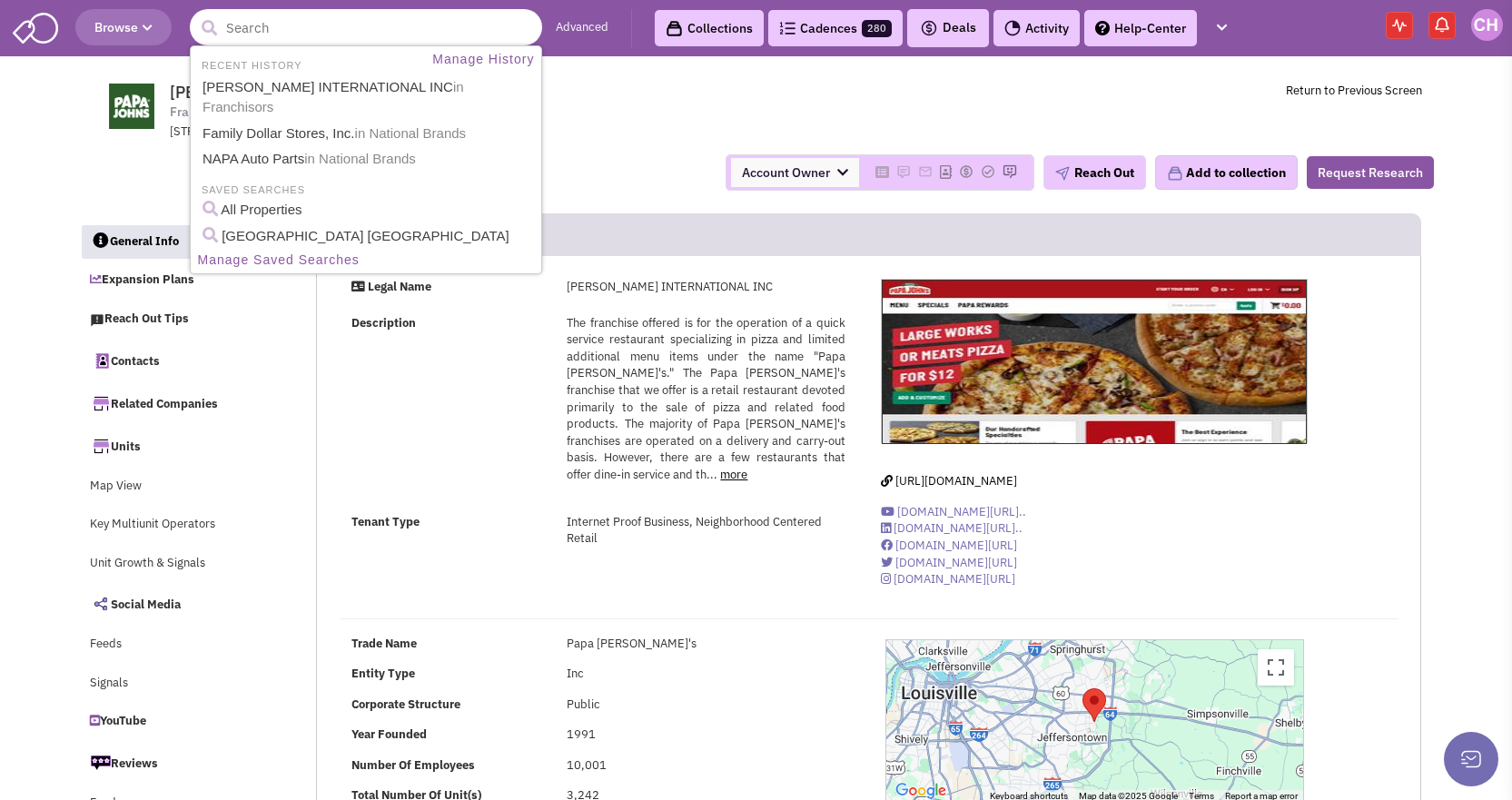
paste input "ENT Associates of [GEOGRAPHIC_DATA]:"
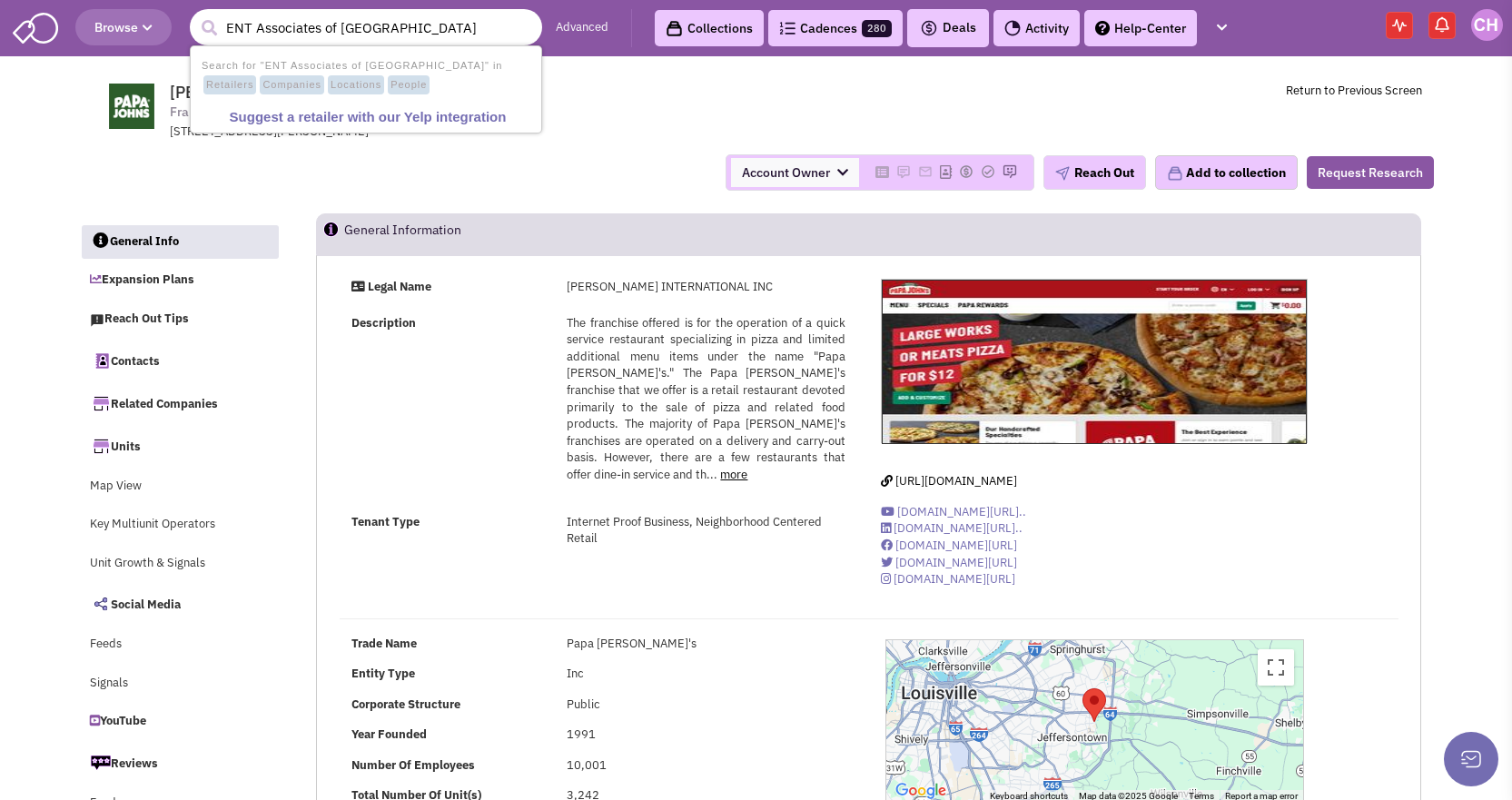
type input "ENT Associates of [GEOGRAPHIC_DATA]"
